Goal: Task Accomplishment & Management: Manage account settings

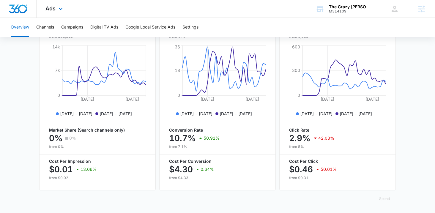
click at [103, 9] on div "Ads Apps Reputation Forms CRM Email Social Payments POS Content Ads Intelligenc…" at bounding box center [217, 9] width 435 height 18
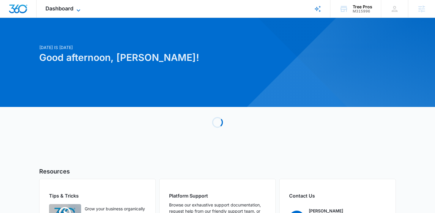
click at [69, 6] on span "Dashboard" at bounding box center [59, 8] width 28 height 6
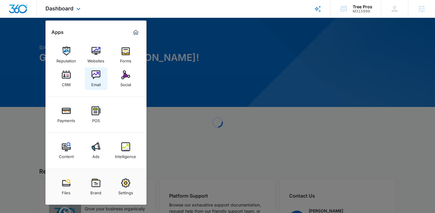
click at [93, 84] on div "Email" at bounding box center [96, 83] width 10 height 8
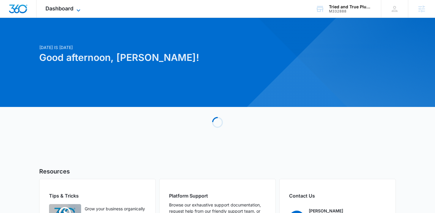
click at [59, 8] on span "Dashboard" at bounding box center [59, 8] width 28 height 6
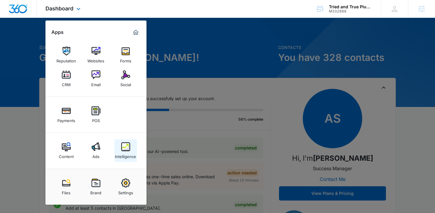
click at [122, 151] on img at bounding box center [125, 146] width 9 height 9
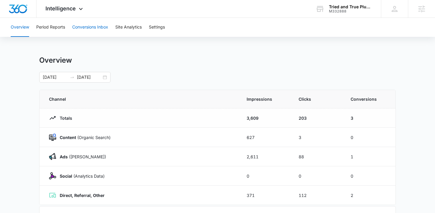
click at [88, 26] on button "Conversions Inbox" at bounding box center [90, 27] width 36 height 19
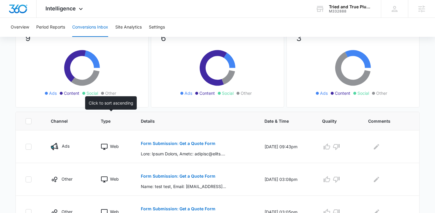
scroll to position [100, 0]
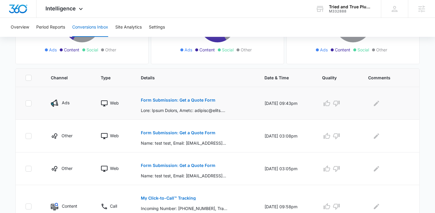
click at [166, 101] on p "Form Submission: Get a Quote Form" at bounding box center [178, 100] width 75 height 4
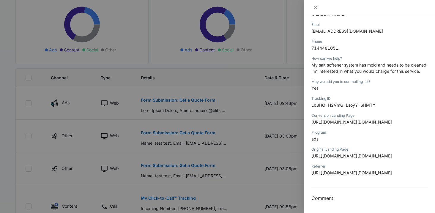
scroll to position [280, 0]
click at [313, 9] on icon "close" at bounding box center [315, 7] width 5 height 5
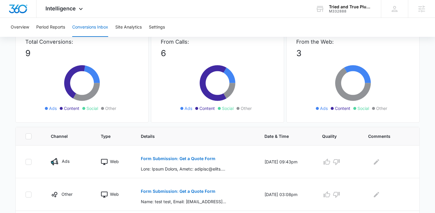
scroll to position [34, 0]
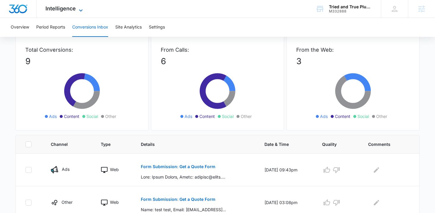
click at [72, 9] on span "Intelligence" at bounding box center [60, 8] width 30 height 6
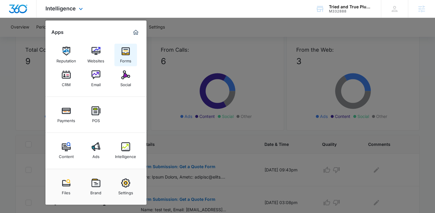
click at [127, 59] on div "Forms" at bounding box center [125, 60] width 11 height 8
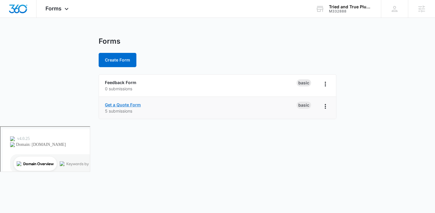
click at [119, 105] on link "Get a Quote Form" at bounding box center [123, 104] width 36 height 5
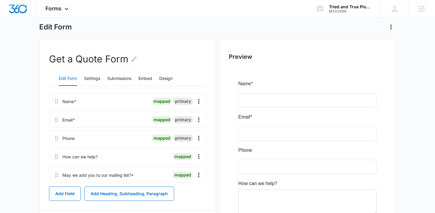
scroll to position [26, 0]
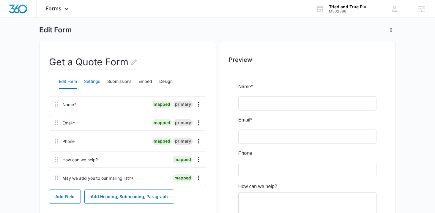
click at [98, 81] on button "Settings" at bounding box center [92, 82] width 16 height 14
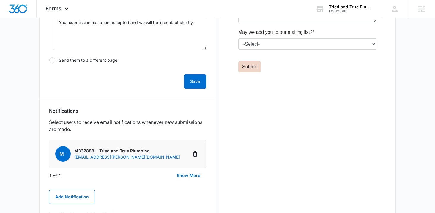
scroll to position [222, 0]
click at [187, 176] on button "Show More" at bounding box center [188, 175] width 35 height 14
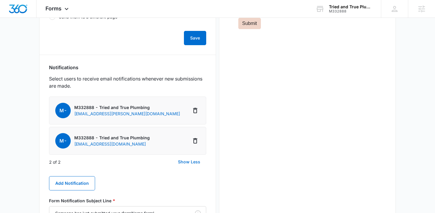
scroll to position [264, 0]
drag, startPoint x: 145, startPoint y: 144, endPoint x: 70, endPoint y: 144, distance: 74.6
click at [70, 144] on div "M- M332888 - Tried and True Plumbing triedandtrueplumbing@gmail.com" at bounding box center [102, 140] width 95 height 15
click at [119, 157] on div "2 of 2 Show Less" at bounding box center [127, 162] width 157 height 14
drag, startPoint x: 144, startPoint y: 145, endPoint x: 74, endPoint y: 147, distance: 70.2
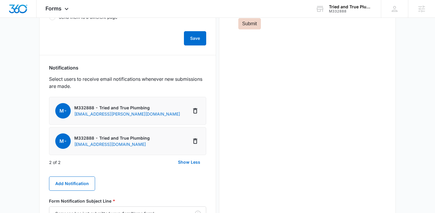
click at [73, 147] on div "M- M332888 - Tried and True Plumbing triedandtrueplumbing@gmail.com" at bounding box center [102, 140] width 95 height 15
copy p "[EMAIL_ADDRESS][DOMAIN_NAME]"
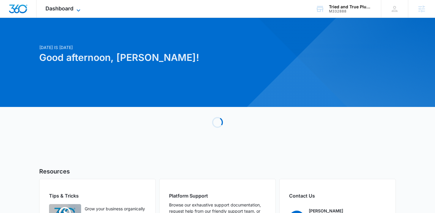
click at [65, 9] on span "Dashboard" at bounding box center [59, 8] width 28 height 6
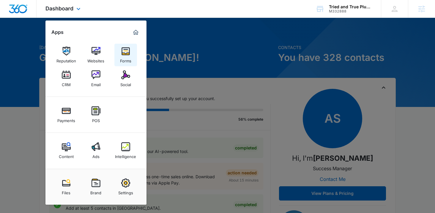
click at [125, 53] on img at bounding box center [125, 51] width 9 height 9
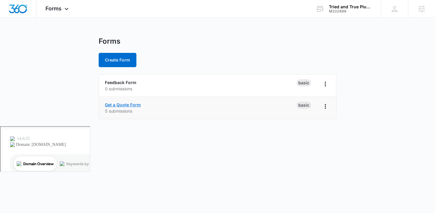
click at [119, 104] on link "Get a Quote Form" at bounding box center [123, 104] width 36 height 5
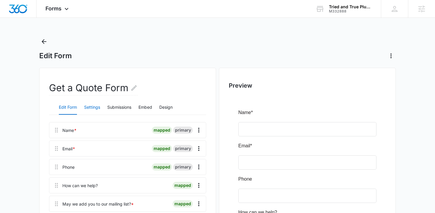
click at [95, 107] on button "Settings" at bounding box center [92, 107] width 16 height 14
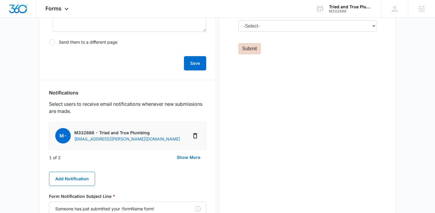
scroll to position [241, 0]
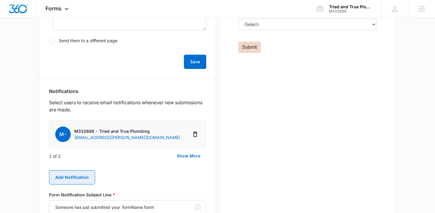
click at [87, 175] on button "Add Notification" at bounding box center [72, 177] width 46 height 14
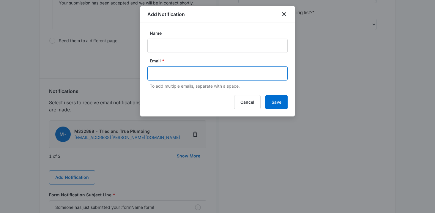
click at [172, 75] on input "text" at bounding box center [218, 73] width 129 height 9
paste input "[EMAIL_ADDRESS][DOMAIN_NAME]"
type input "[EMAIL_ADDRESS][DOMAIN_NAME]"
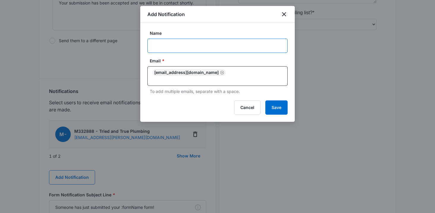
click at [161, 52] on input "Name" at bounding box center [217, 46] width 140 height 14
type input "[PERSON_NAME]"
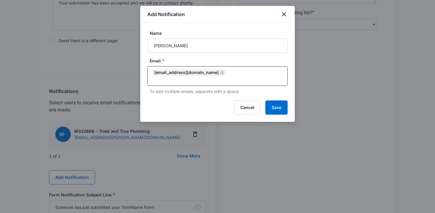
click at [170, 100] on div "Cancel Save" at bounding box center [217, 107] width 140 height 14
click at [274, 103] on button "Save" at bounding box center [276, 107] width 22 height 14
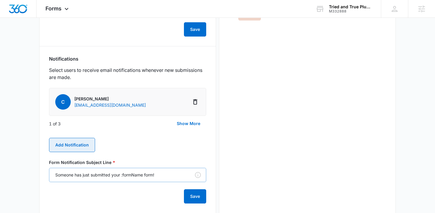
scroll to position [280, 0]
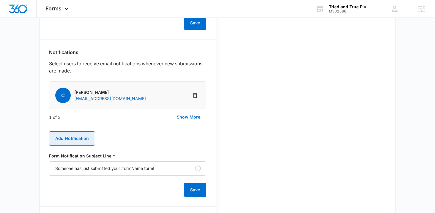
click at [88, 139] on button "Add Notification" at bounding box center [72, 138] width 46 height 14
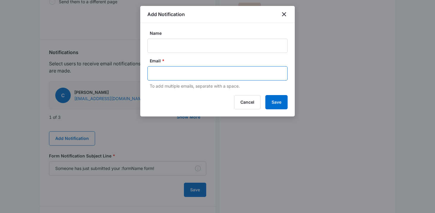
click at [177, 77] on input "text" at bounding box center [218, 73] width 129 height 9
paste input "[EMAIL_ADDRESS][DOMAIN_NAME]"
type input "[EMAIL_ADDRESS][DOMAIN_NAME]"
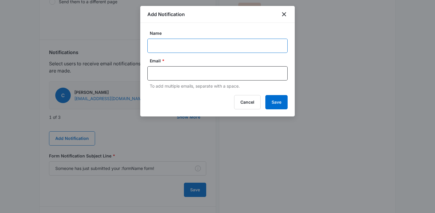
click at [167, 44] on input "Name" at bounding box center [217, 46] width 140 height 14
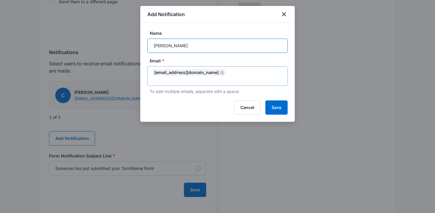
type input "[PERSON_NAME]"
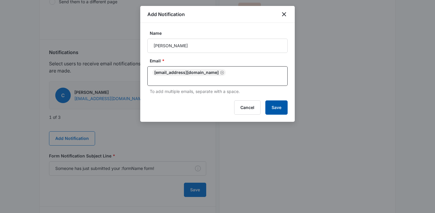
click at [270, 106] on button "Save" at bounding box center [276, 107] width 22 height 14
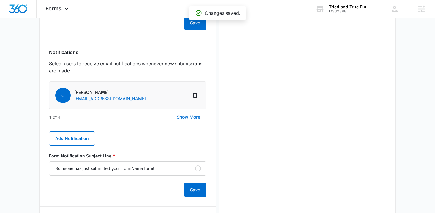
click at [193, 117] on button "Show More" at bounding box center [188, 117] width 35 height 14
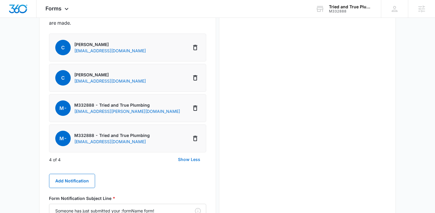
scroll to position [328, 0]
